Goal: Find specific page/section: Find specific page/section

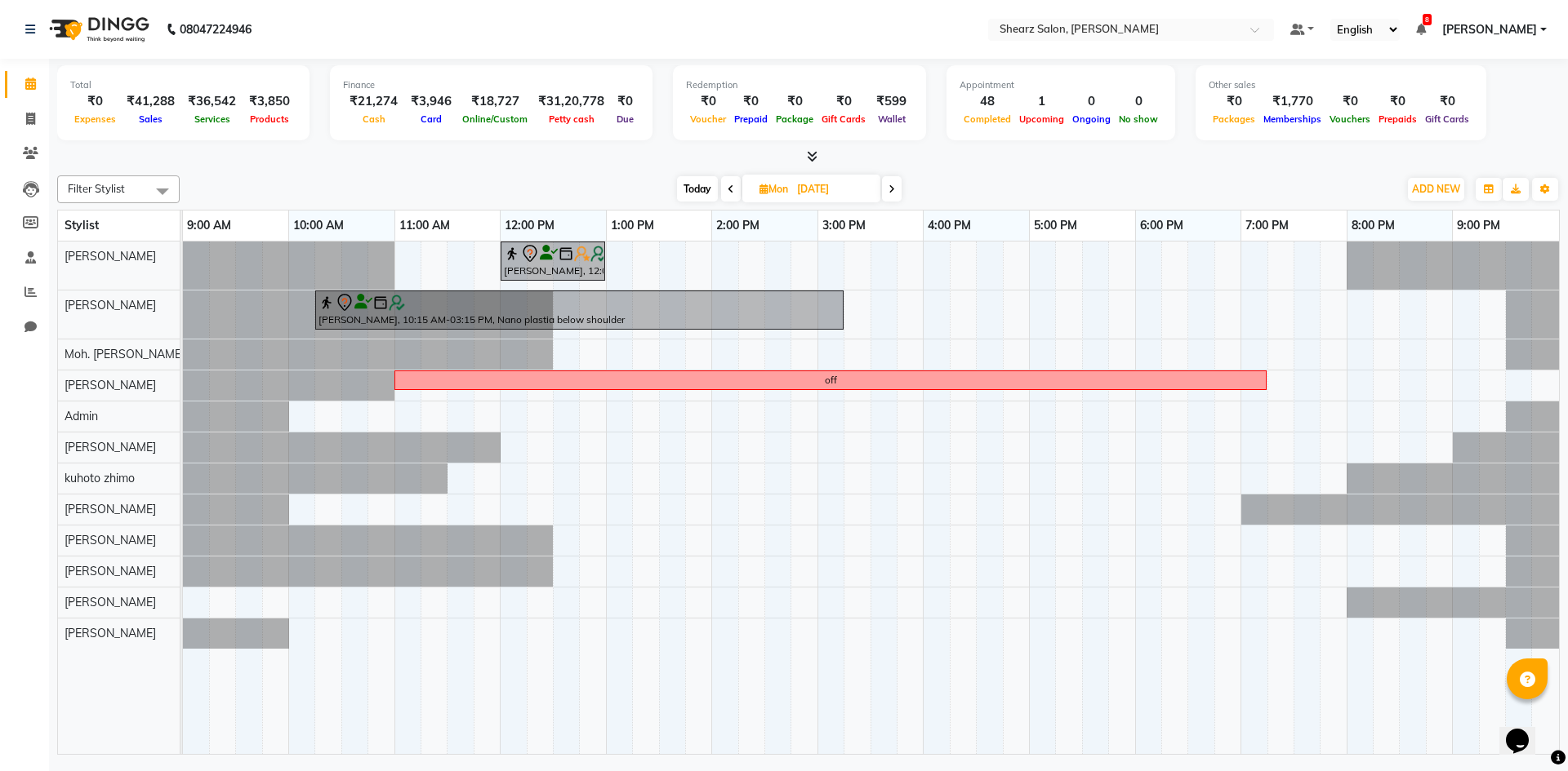
click at [688, 191] on span "Today" at bounding box center [697, 189] width 41 height 25
type input "02-10-2025"
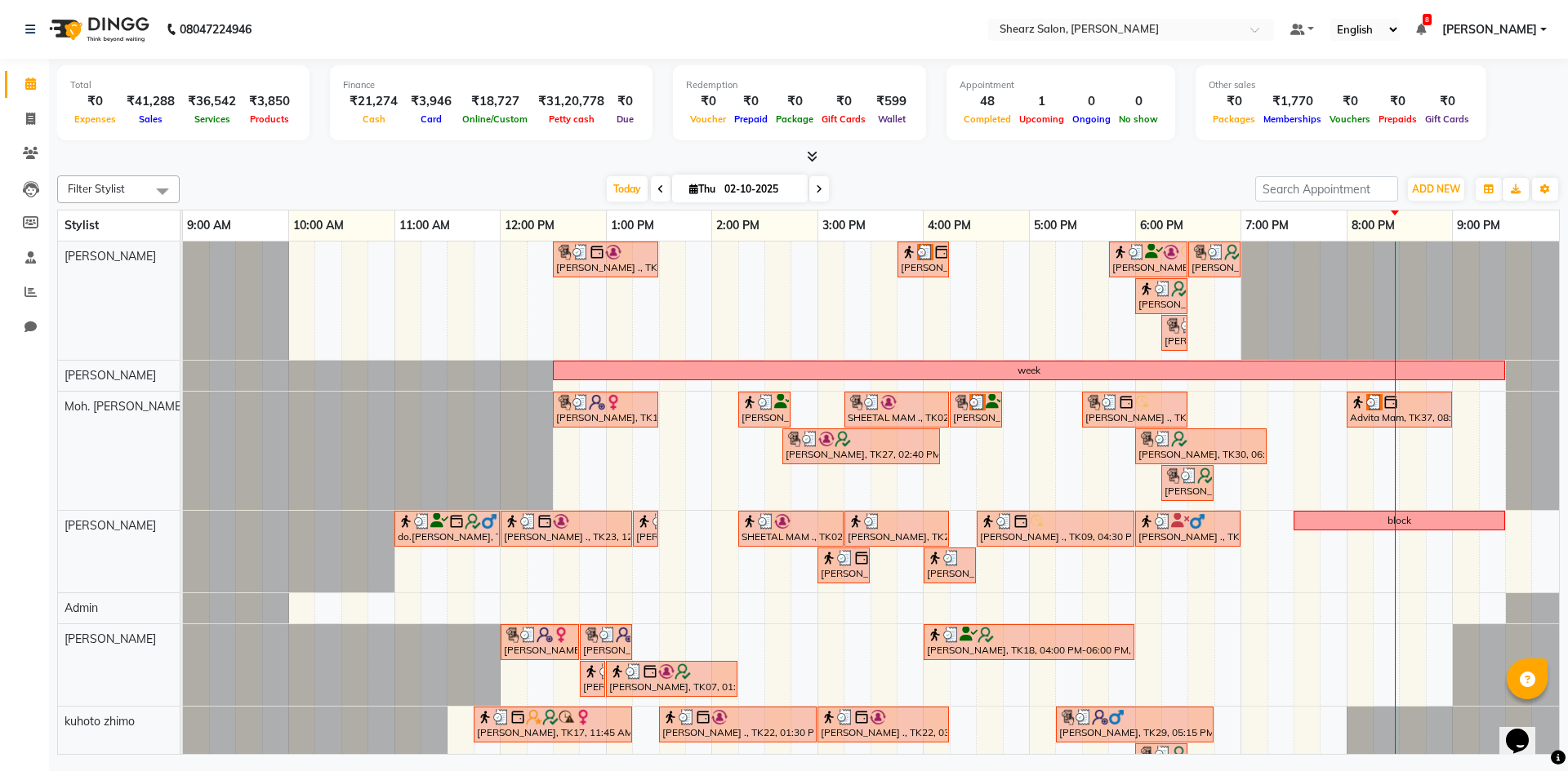
scroll to position [307, 0]
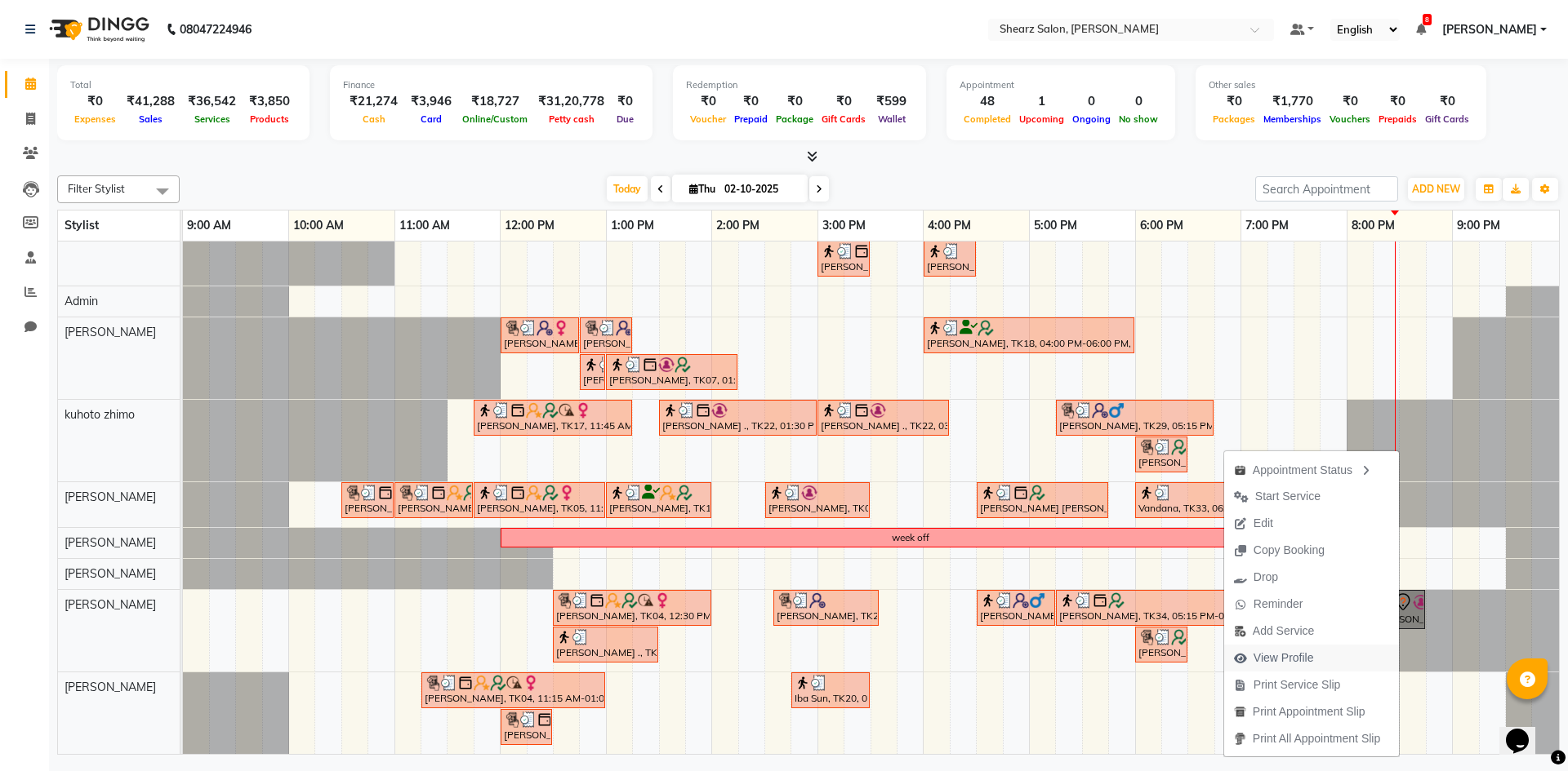
click at [1347, 654] on button "View Profile" at bounding box center [1312, 659] width 175 height 27
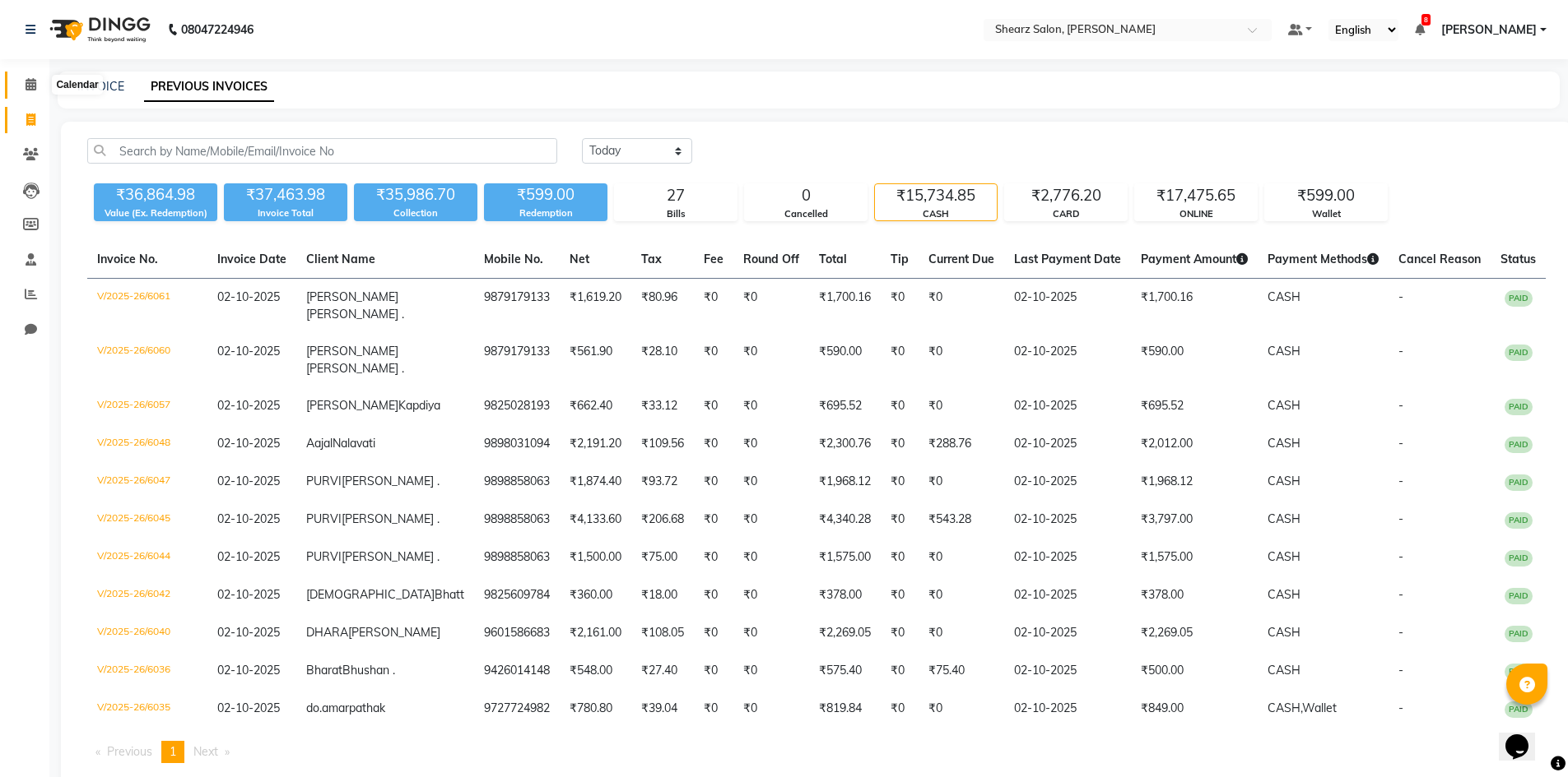
click at [39, 92] on span at bounding box center [31, 85] width 29 height 19
